Goal: Transaction & Acquisition: Purchase product/service

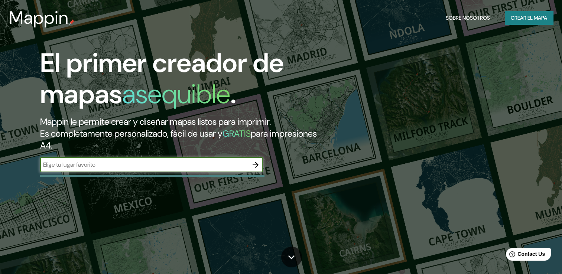
click at [207, 169] on input "text" at bounding box center [144, 164] width 208 height 9
type input "[GEOGRAPHIC_DATA]"
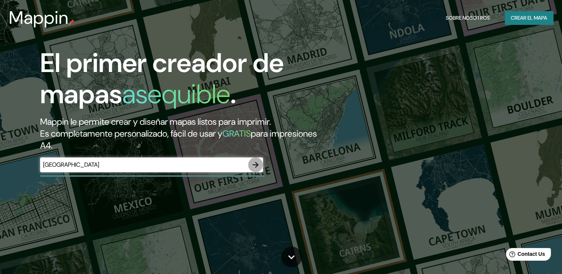
click at [260, 166] on button "button" at bounding box center [255, 164] width 15 height 15
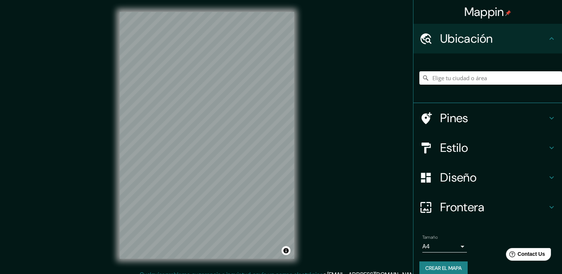
drag, startPoint x: 301, startPoint y: 92, endPoint x: 309, endPoint y: 85, distance: 10.3
click at [309, 85] on div "Mappin Ubicación Pines Estilo Diseño Frontera Elige un borde. Sugerencia : pued…" at bounding box center [281, 141] width 562 height 282
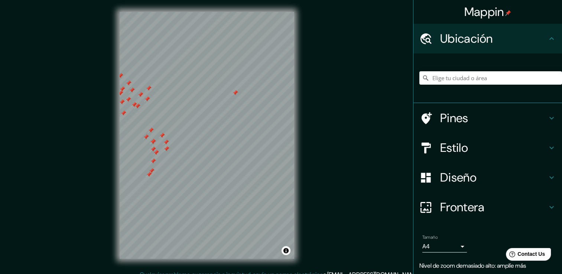
click at [238, 93] on div at bounding box center [235, 93] width 6 height 6
click at [227, 12] on div at bounding box center [207, 12] width 174 height 0
click at [227, 92] on div at bounding box center [228, 93] width 6 height 6
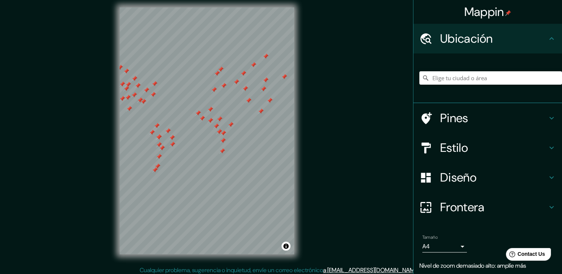
click at [214, 7] on div at bounding box center [207, 7] width 174 height 0
drag, startPoint x: 212, startPoint y: 118, endPoint x: 218, endPoint y: 117, distance: 6.4
click at [218, 7] on div at bounding box center [207, 7] width 174 height 0
click at [203, 7] on div at bounding box center [207, 7] width 174 height 0
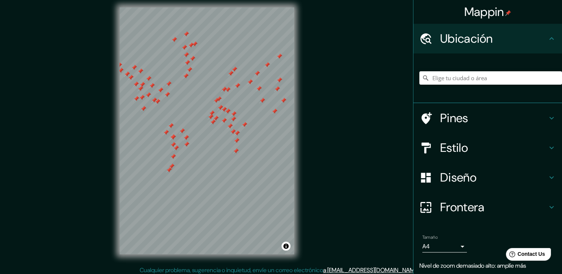
click at [183, 45] on div at bounding box center [184, 48] width 6 height 6
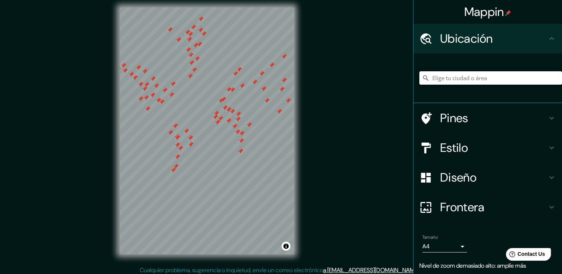
click at [169, 27] on div at bounding box center [170, 30] width 6 height 6
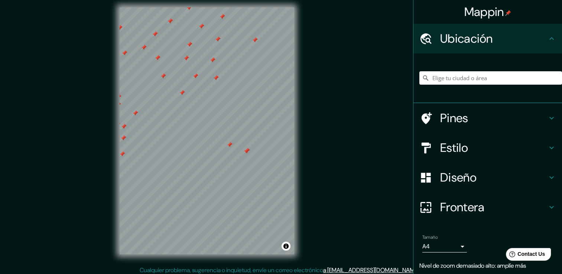
click at [231, 147] on div at bounding box center [229, 145] width 6 height 6
click at [221, 148] on div at bounding box center [224, 150] width 6 height 6
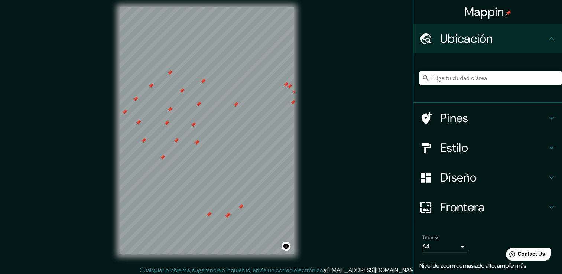
click at [209, 212] on div at bounding box center [209, 215] width 6 height 6
click at [210, 7] on div at bounding box center [207, 7] width 174 height 0
drag, startPoint x: 200, startPoint y: 214, endPoint x: 197, endPoint y: 218, distance: 4.7
click at [197, 7] on div at bounding box center [207, 7] width 174 height 0
click at [182, 231] on div at bounding box center [179, 230] width 6 height 6
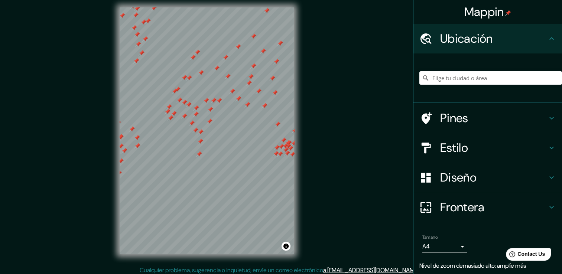
drag, startPoint x: 241, startPoint y: 41, endPoint x: 158, endPoint y: 6, distance: 89.8
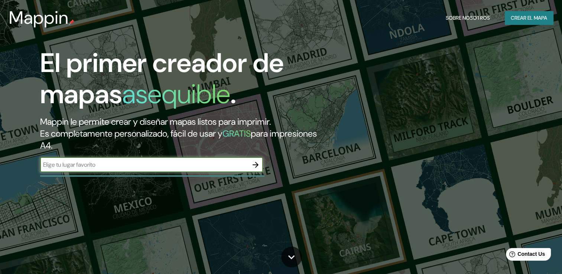
click at [192, 166] on input "text" at bounding box center [144, 164] width 208 height 9
type input "[GEOGRAPHIC_DATA]"
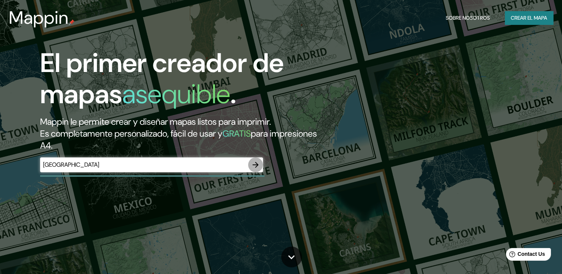
click at [255, 167] on icon "button" at bounding box center [255, 164] width 9 height 9
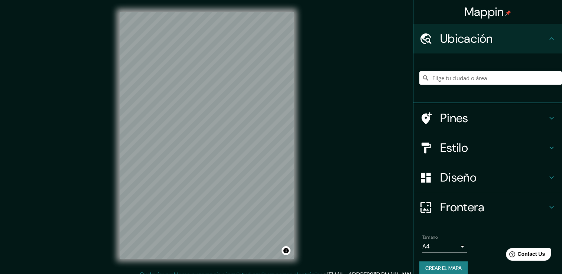
scroll to position [8, 0]
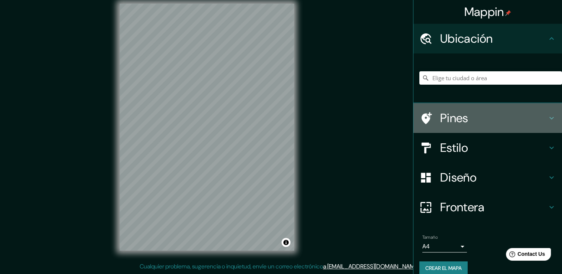
click at [443, 119] on h4 "Pines" at bounding box center [493, 118] width 107 height 15
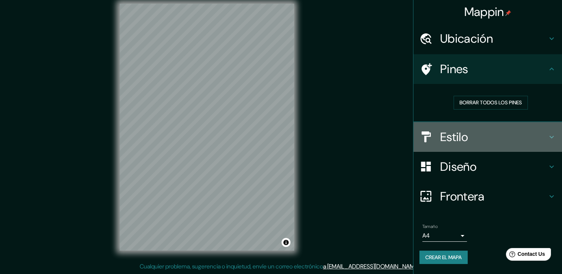
click at [458, 130] on h4 "Estilo" at bounding box center [493, 137] width 107 height 15
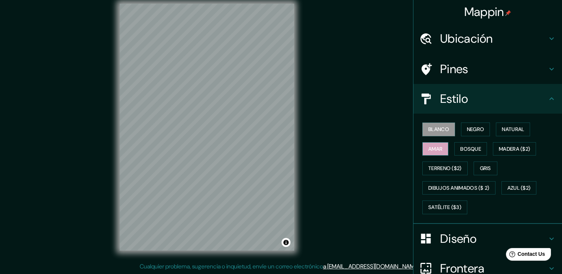
click at [435, 146] on font "Amar" at bounding box center [435, 148] width 14 height 9
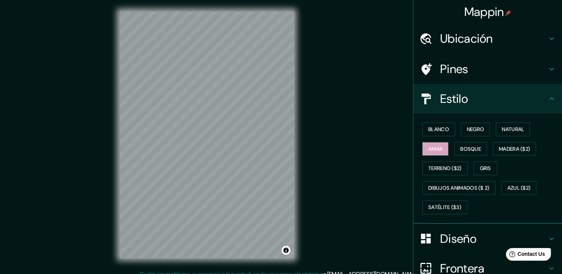
scroll to position [0, 0]
click at [448, 209] on font "Satélite ($3)" at bounding box center [444, 207] width 33 height 9
